Goal: Task Accomplishment & Management: Use online tool/utility

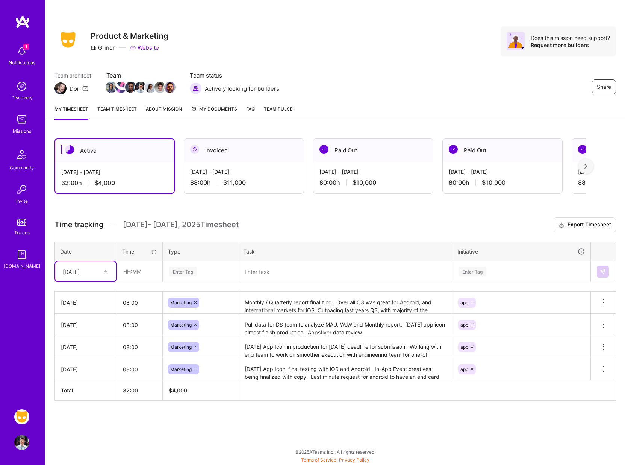
click at [320, 30] on div "Share Product & Marketing Grindr Website Does this mission need support? Reques…" at bounding box center [336, 41] width 562 height 30
click at [139, 274] on input "text" at bounding box center [139, 271] width 45 height 20
type input "08:00"
click at [179, 273] on div "Enter Tag" at bounding box center [183, 271] width 28 height 12
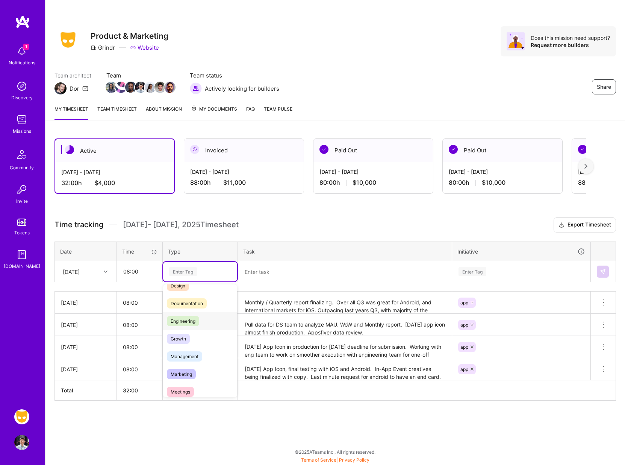
scroll to position [31, 0]
click at [186, 367] on span "Marketing" at bounding box center [181, 371] width 29 height 10
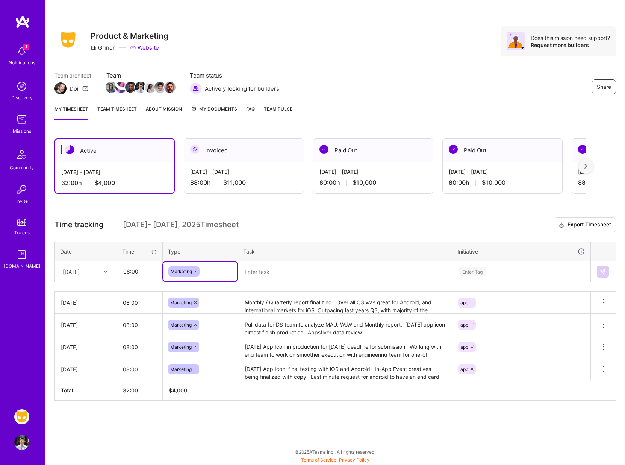
click at [256, 275] on textarea at bounding box center [345, 272] width 212 height 20
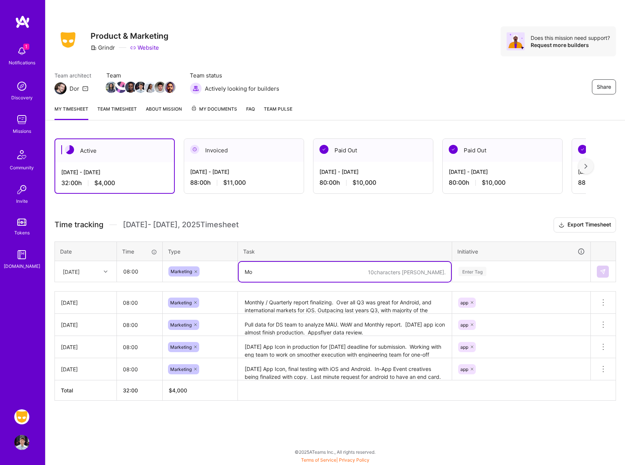
type textarea "M"
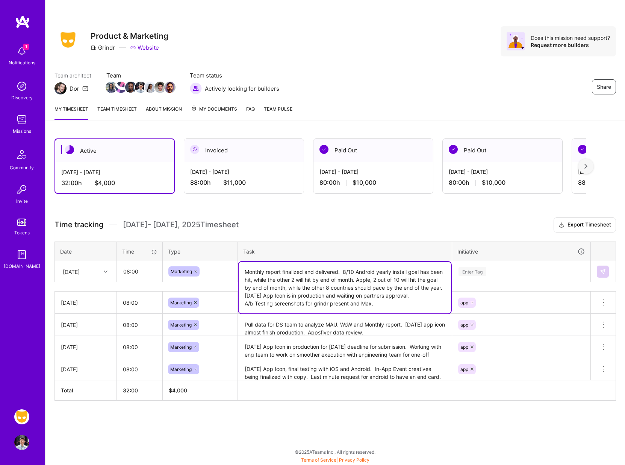
type textarea "Monthly report finalized and delivered. 8/10 Android yearly install goal has be…"
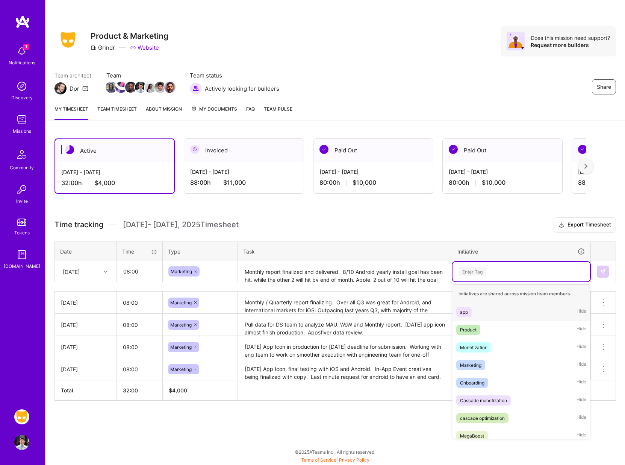
click at [469, 268] on div "Enter Tag" at bounding box center [473, 271] width 28 height 12
click at [465, 316] on span "app" at bounding box center [463, 312] width 15 height 10
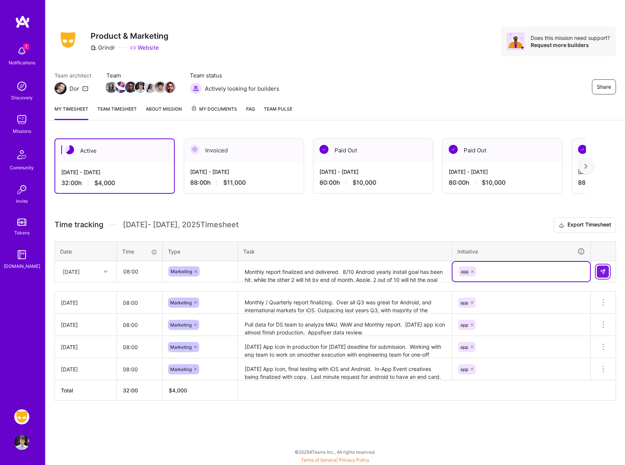
click at [601, 271] on img at bounding box center [603, 271] width 6 height 6
